Goal: Task Accomplishment & Management: Use online tool/utility

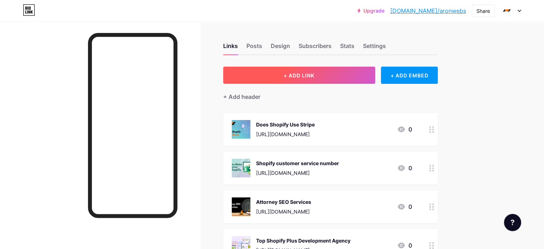
click at [314, 75] on span "+ ADD LINK" at bounding box center [299, 75] width 31 height 6
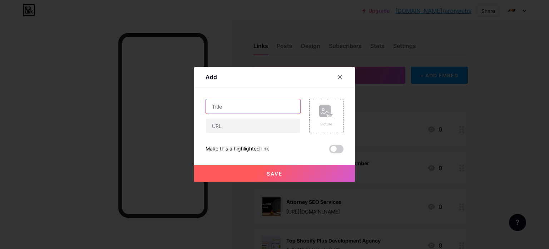
click at [235, 107] on input "text" at bounding box center [253, 106] width 94 height 14
click at [327, 115] on rect at bounding box center [330, 116] width 6 height 4
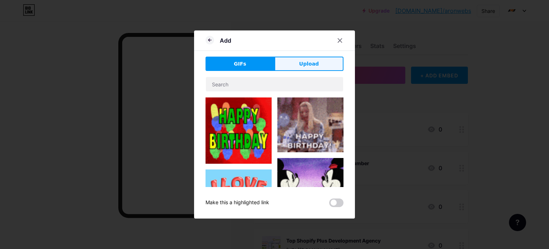
click at [315, 64] on span "Upload" at bounding box center [309, 64] width 20 height 8
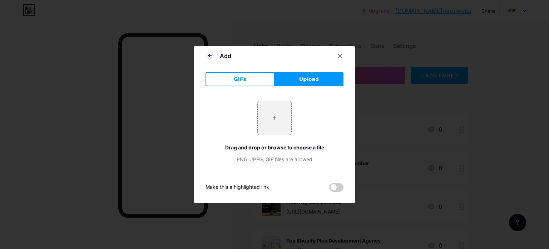
click at [311, 78] on span "Upload" at bounding box center [309, 79] width 20 height 8
click at [283, 114] on input "file" at bounding box center [275, 118] width 34 height 34
type input "C:\fakepath\Before and After Image Youtube Thumbnail (2240 x 1260 px) (25).png"
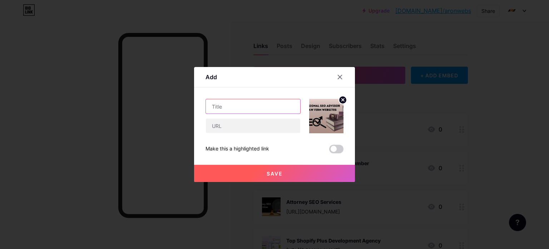
click at [243, 104] on input "text" at bounding box center [253, 106] width 94 height 14
paste input "Professional SEO Advisor for Law Firm Websites | [PERSON_NAME] Web Solutions"
type input "Professional SEO Advisor for Law Firm Websites | [PERSON_NAME] Web Solutions"
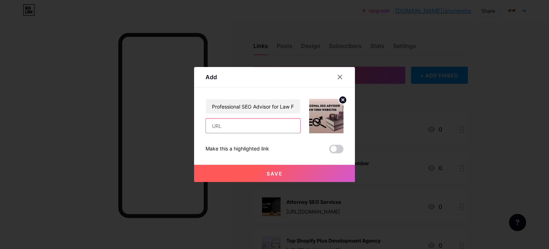
click at [215, 128] on input "text" at bounding box center [253, 125] width 94 height 14
paste input "[URL][DOMAIN_NAME]"
type input "[URL][DOMAIN_NAME]"
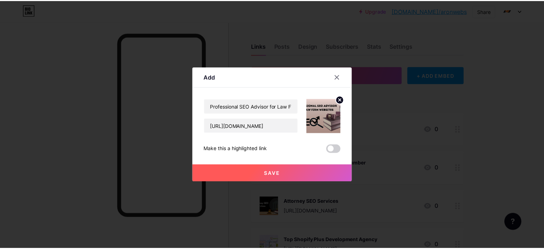
scroll to position [0, 0]
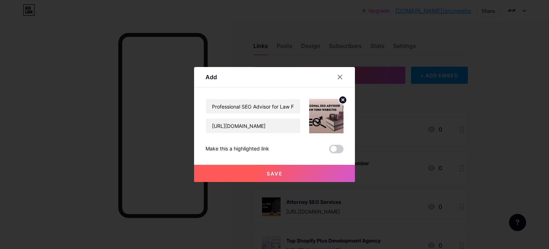
click at [267, 172] on span "Save" at bounding box center [275, 173] width 16 height 6
click at [273, 174] on span "Save" at bounding box center [275, 173] width 16 height 6
click at [340, 148] on span at bounding box center [336, 148] width 14 height 9
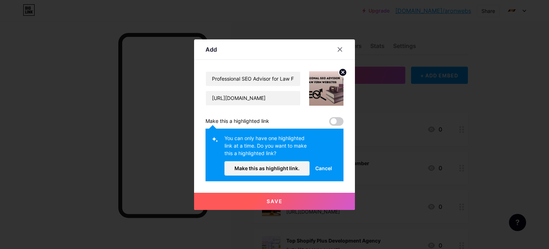
click at [324, 167] on span "Cancel" at bounding box center [323, 168] width 17 height 8
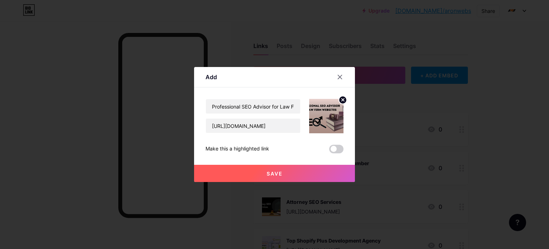
click at [284, 168] on button "Save" at bounding box center [274, 172] width 161 height 17
click at [339, 76] on icon at bounding box center [340, 77] width 6 height 6
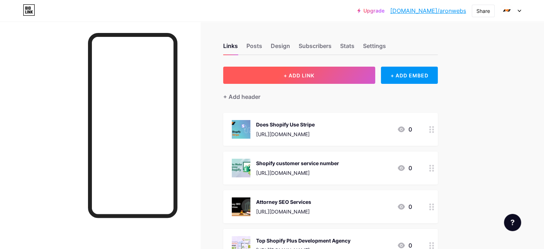
click at [352, 73] on button "+ ADD LINK" at bounding box center [299, 75] width 152 height 17
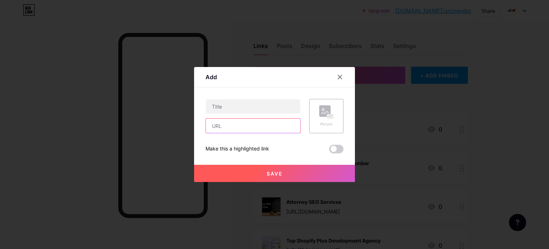
click at [226, 126] on input "text" at bounding box center [253, 125] width 94 height 14
paste input "[URL][DOMAIN_NAME]"
type input "[URL][DOMAIN_NAME]"
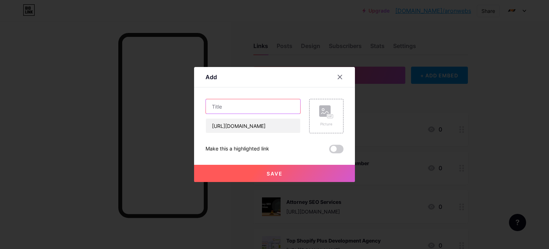
scroll to position [0, 0]
click at [234, 101] on input "text" at bounding box center [253, 106] width 94 height 14
paste input "Professional SEO Advisor for Law Firm Websites | [PERSON_NAME] Web Solutions"
type input "Professional SEO Advisor for Law Firm Websites | [PERSON_NAME] Web Solutions"
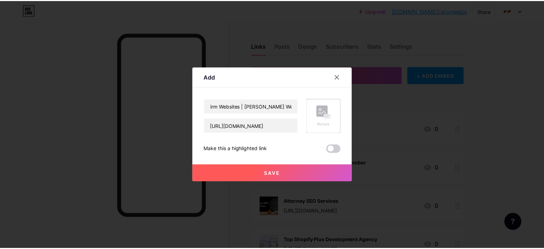
scroll to position [0, 0]
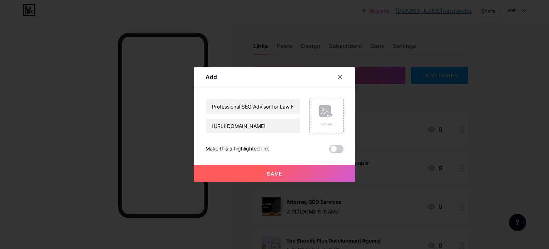
click at [325, 113] on rect at bounding box center [324, 110] width 11 height 11
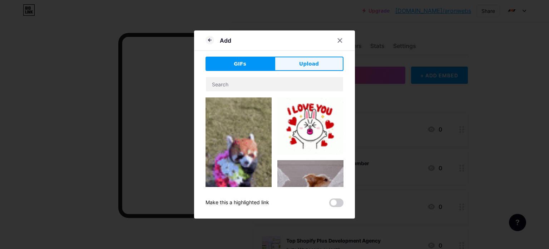
click at [309, 64] on span "Upload" at bounding box center [309, 64] width 20 height 8
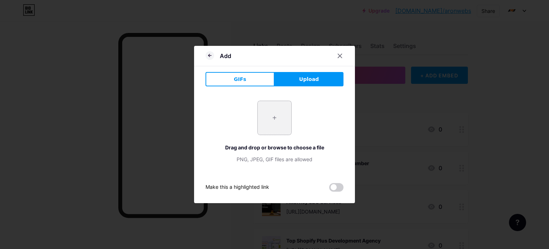
click at [275, 116] on input "file" at bounding box center [275, 118] width 34 height 34
type input "C:\fakepath\Before and After Image Youtube Thumbnail (2240 x 1260 px) (25).png"
click at [209, 55] on icon at bounding box center [208, 55] width 1 height 3
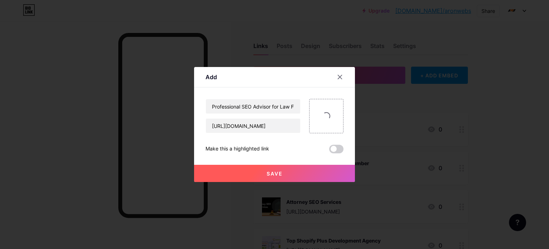
click at [289, 168] on button "Save" at bounding box center [274, 172] width 161 height 17
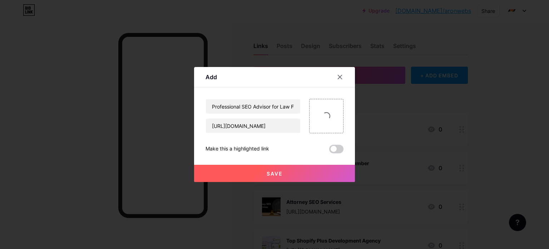
click at [289, 168] on button "Save" at bounding box center [274, 172] width 161 height 17
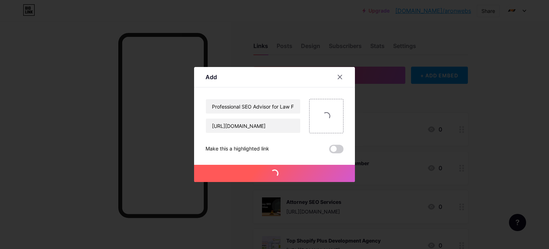
click at [289, 168] on button "Save" at bounding box center [274, 172] width 161 height 17
click at [339, 73] on div at bounding box center [340, 76] width 13 height 13
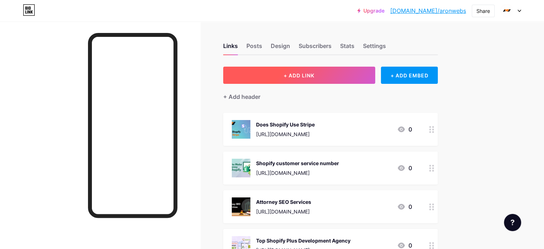
click at [358, 73] on button "+ ADD LINK" at bounding box center [299, 75] width 152 height 17
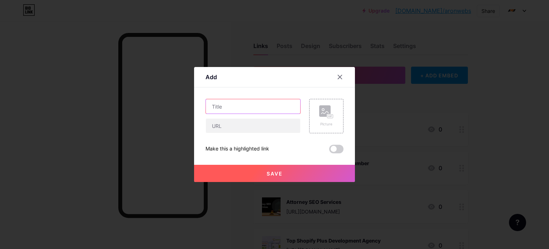
click at [251, 107] on input "text" at bounding box center [253, 106] width 94 height 14
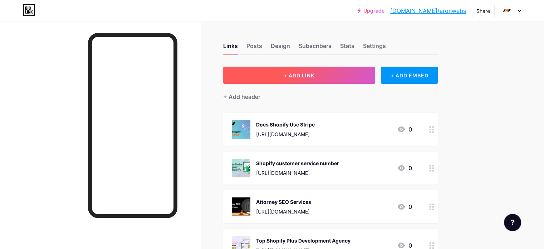
click at [346, 77] on button "+ ADD LINK" at bounding box center [299, 75] width 152 height 17
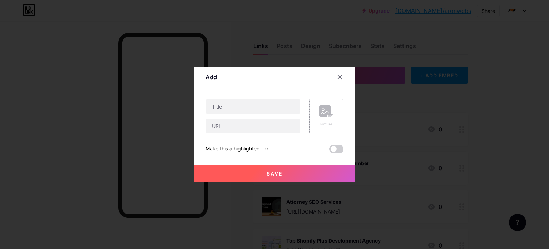
click at [329, 117] on rect at bounding box center [331, 116] width 6 height 4
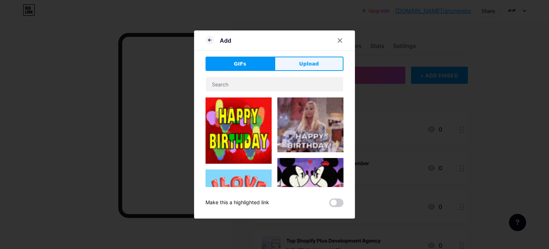
click at [304, 61] on span "Upload" at bounding box center [309, 64] width 20 height 8
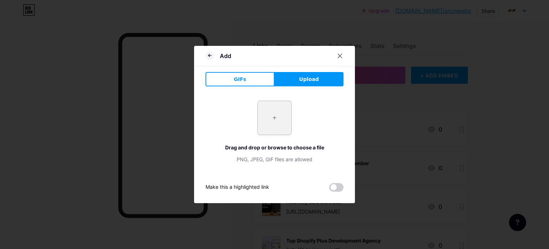
click at [272, 124] on input "file" at bounding box center [275, 118] width 34 height 34
type input "C:\fakepath\Before and After Image Youtube Thumbnail (2240 x 1260 px) (26).png"
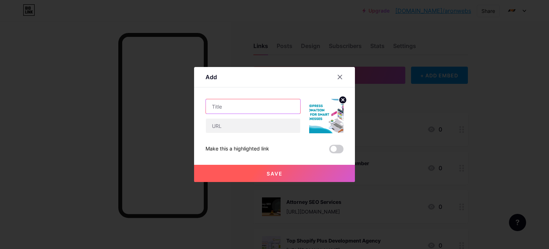
click at [237, 104] on input "text" at bounding box center [253, 106] width 94 height 14
paste input "WordPress Automation Tips for Smart Businesses | Aron Web Solutions"
type input "WordPress Automation Tips for Smart Businesses | Aron Web Solutions"
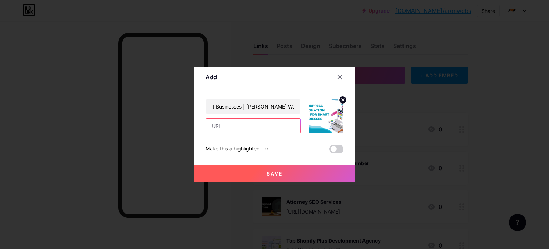
click at [245, 128] on input "text" at bounding box center [253, 125] width 94 height 14
paste input "https://aronwebsolutions.stck.me/story/1325493/WordPress-Automation-Tips-for-Sm…"
type input "https://aronwebsolutions.stck.me/story/1325493/WordPress-Automation-Tips-for-Sm…"
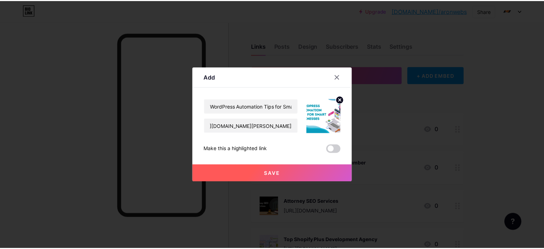
scroll to position [0, 0]
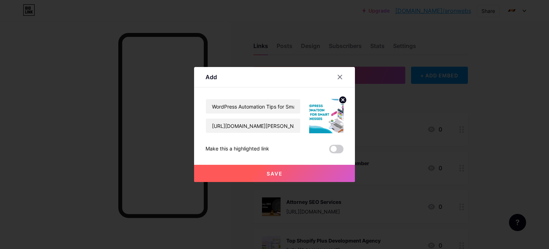
click at [272, 171] on span "Save" at bounding box center [275, 173] width 16 height 6
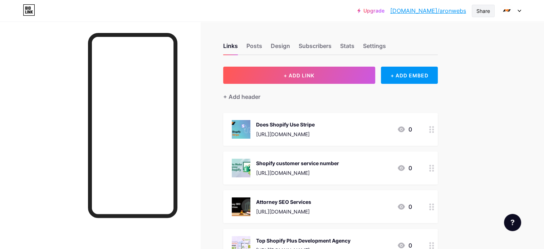
click at [478, 11] on div "Share" at bounding box center [483, 11] width 14 height 8
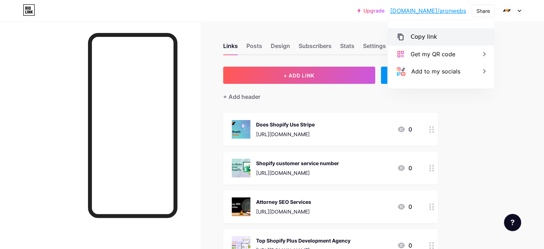
click at [413, 35] on div "Copy link" at bounding box center [423, 37] width 26 height 9
